Goal: Task Accomplishment & Management: Manage account settings

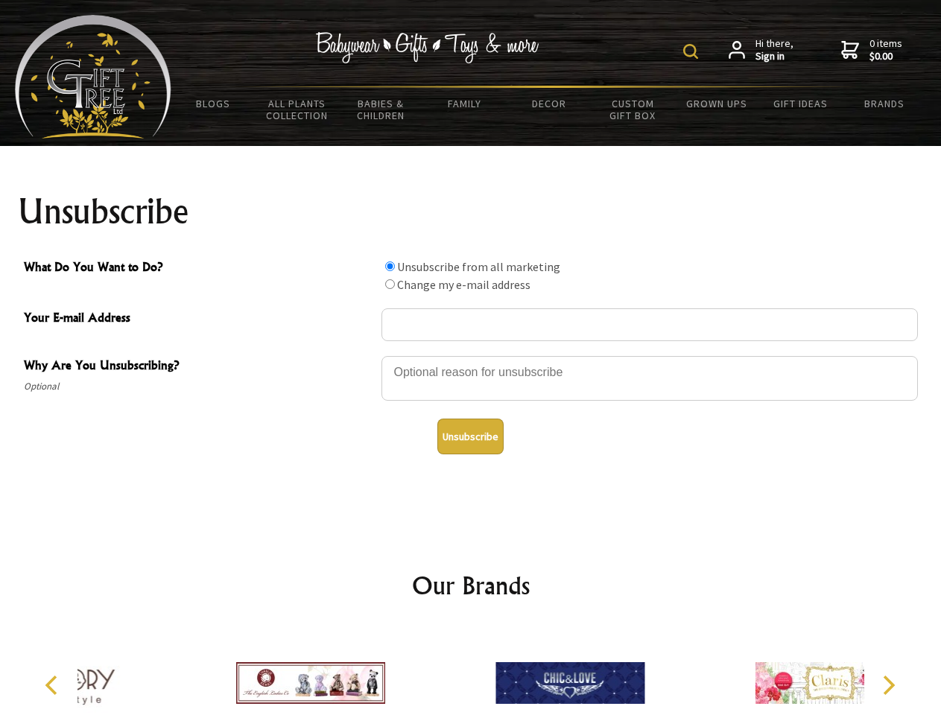
click at [693, 51] on img at bounding box center [690, 51] width 15 height 15
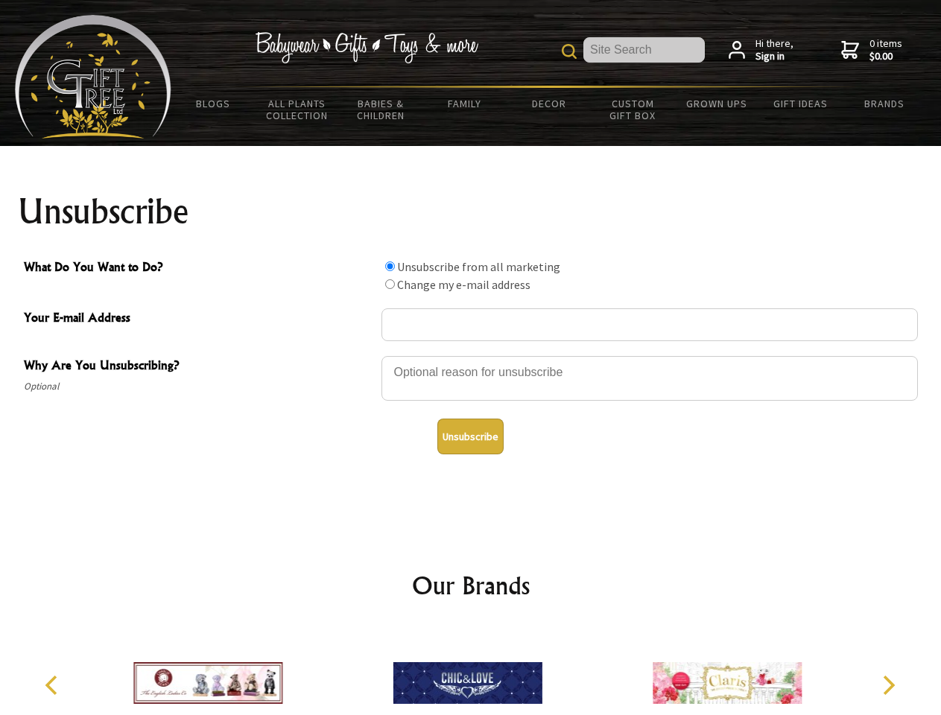
click at [471, 355] on div at bounding box center [649, 381] width 536 height 52
click at [390, 266] on input "What Do You Want to Do?" at bounding box center [390, 267] width 10 height 10
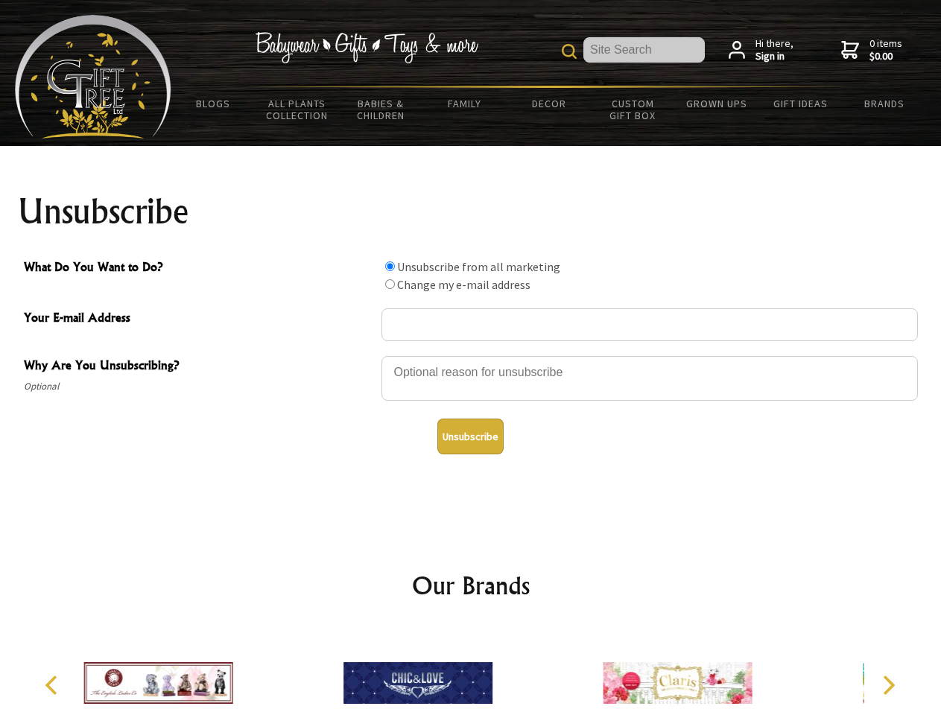
click at [390, 284] on input "What Do You Want to Do?" at bounding box center [390, 284] width 10 height 10
radio input "true"
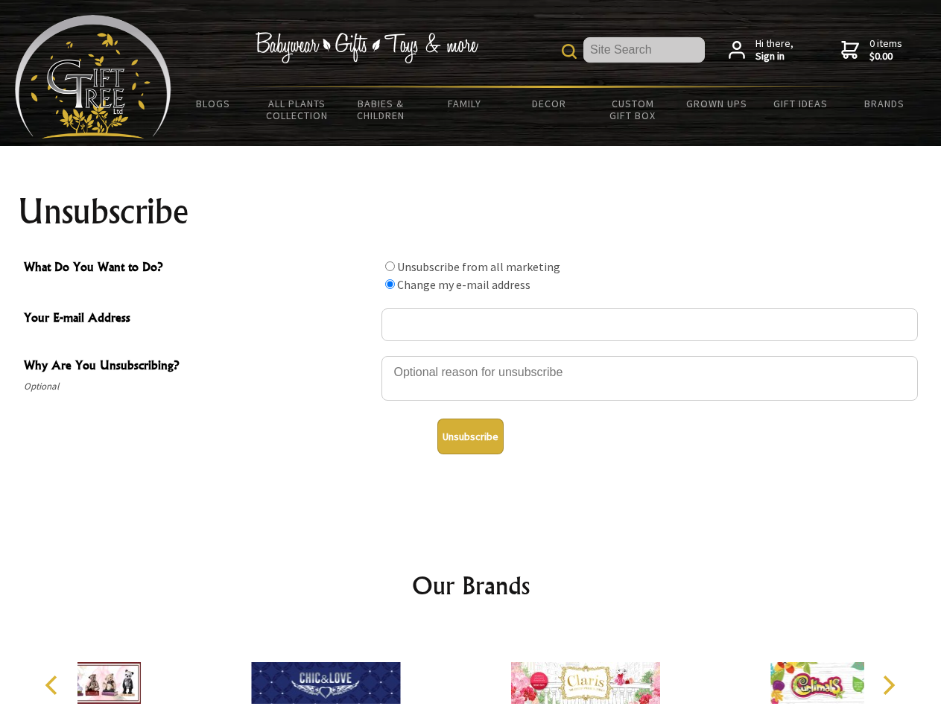
click at [470, 437] on button "Unsubscribe" at bounding box center [470, 437] width 66 height 36
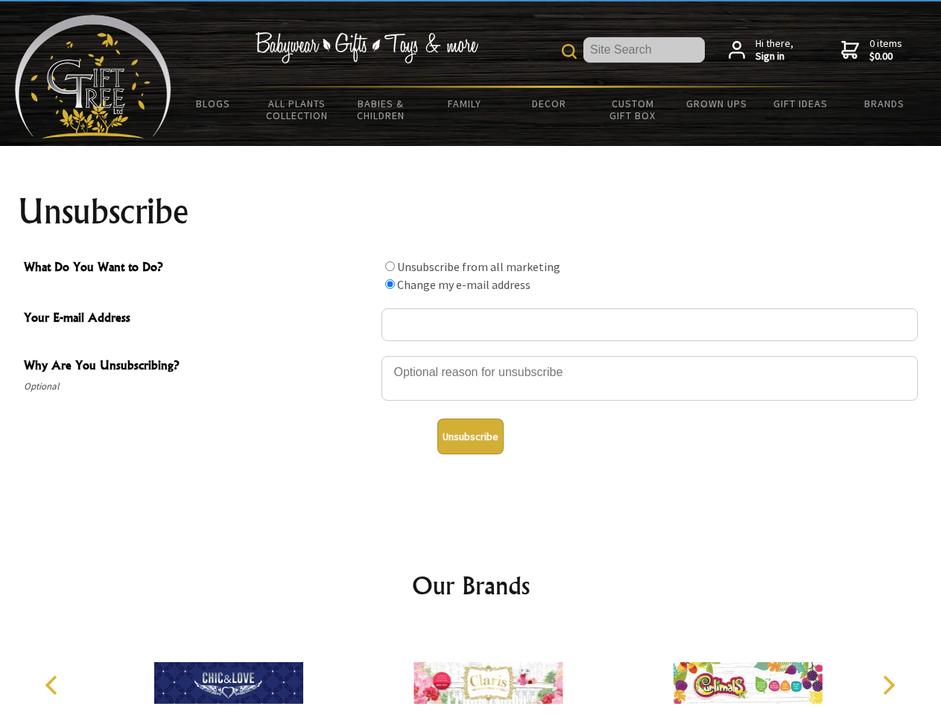
click at [471, 671] on img at bounding box center [488, 683] width 149 height 112
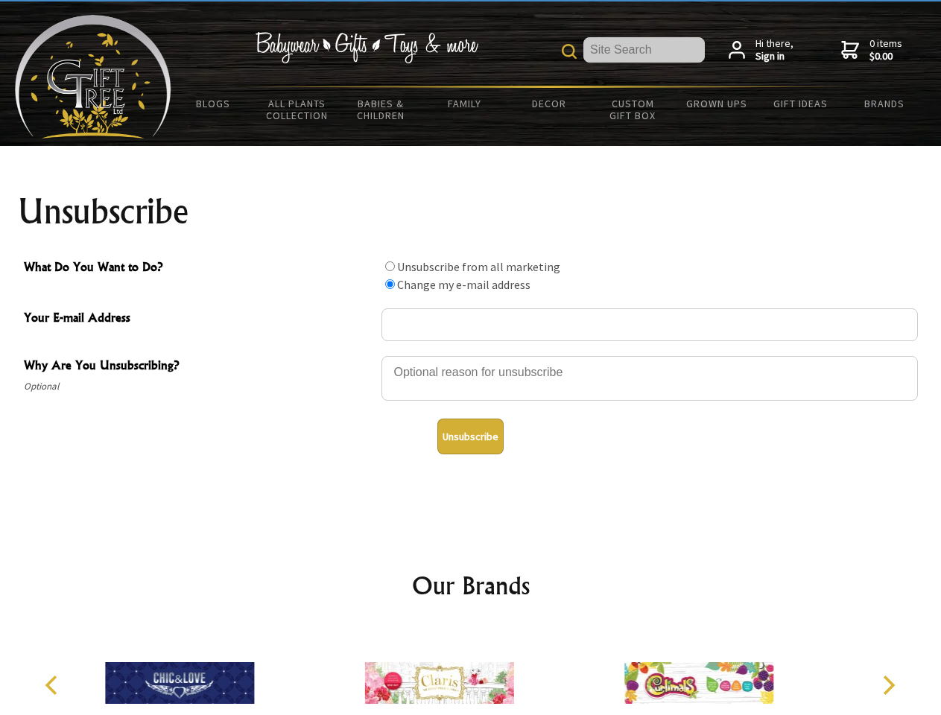
click at [54, 685] on icon "Previous" at bounding box center [52, 685] width 19 height 19
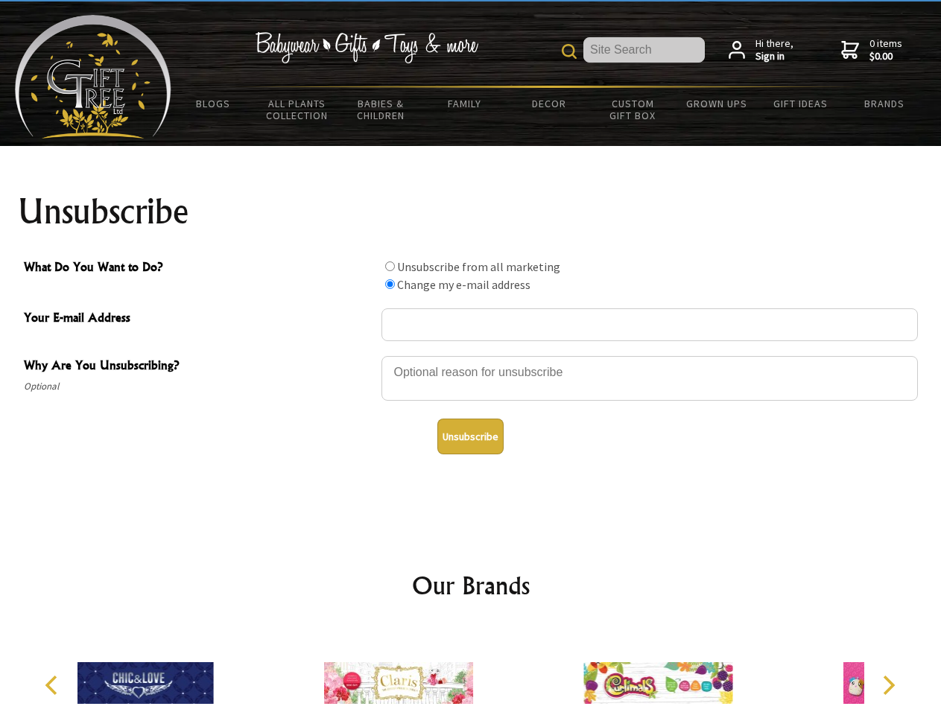
click at [888, 685] on icon "Next" at bounding box center [887, 685] width 19 height 19
